Goal: Task Accomplishment & Management: Manage account settings

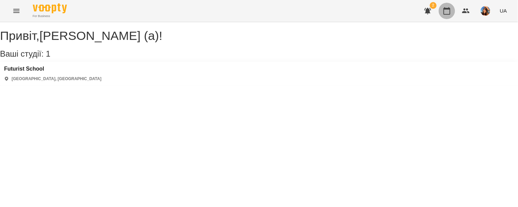
click at [450, 9] on icon "button" at bounding box center [447, 11] width 7 height 8
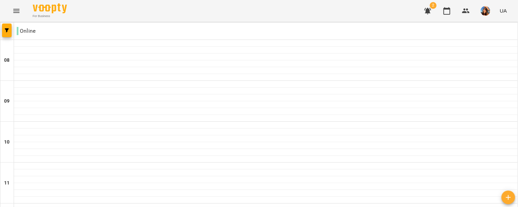
scroll to position [438, 0]
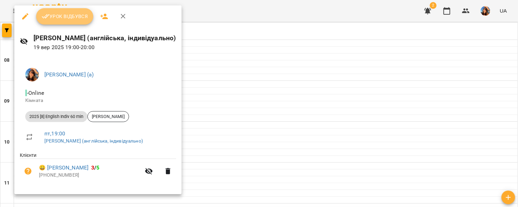
click at [68, 18] on span "Урок відбувся" at bounding box center [65, 16] width 46 height 8
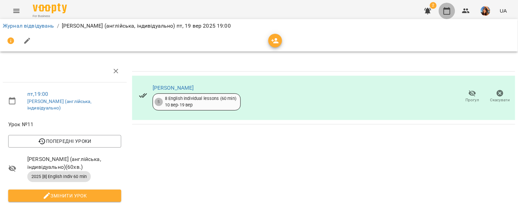
click at [444, 6] on button "button" at bounding box center [447, 11] width 16 height 16
